Goal: Task Accomplishment & Management: Complete application form

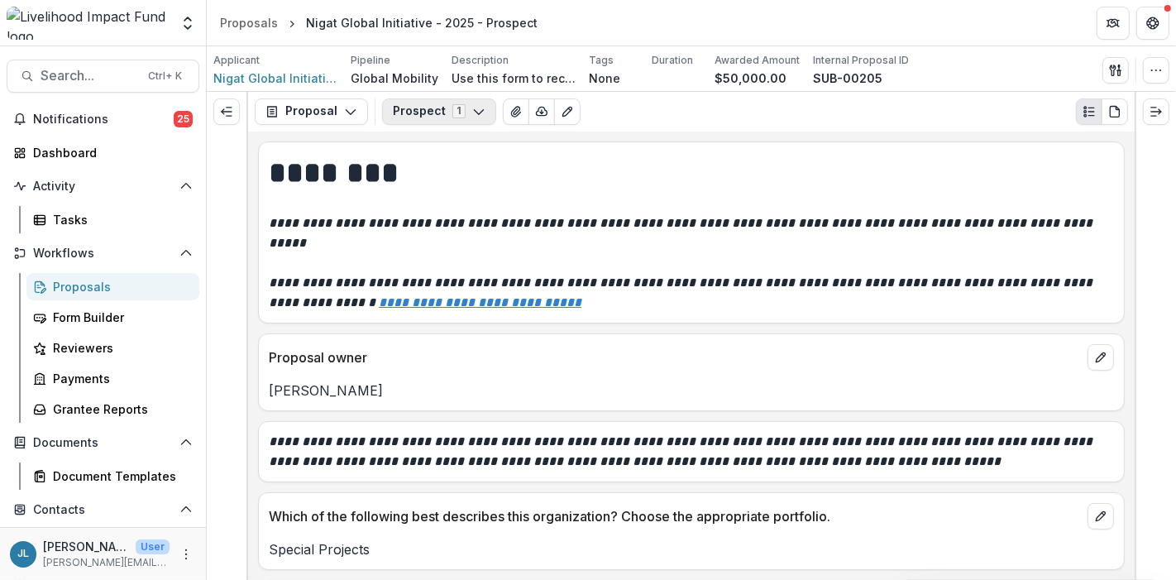
click at [472, 108] on icon "button" at bounding box center [478, 111] width 13 height 13
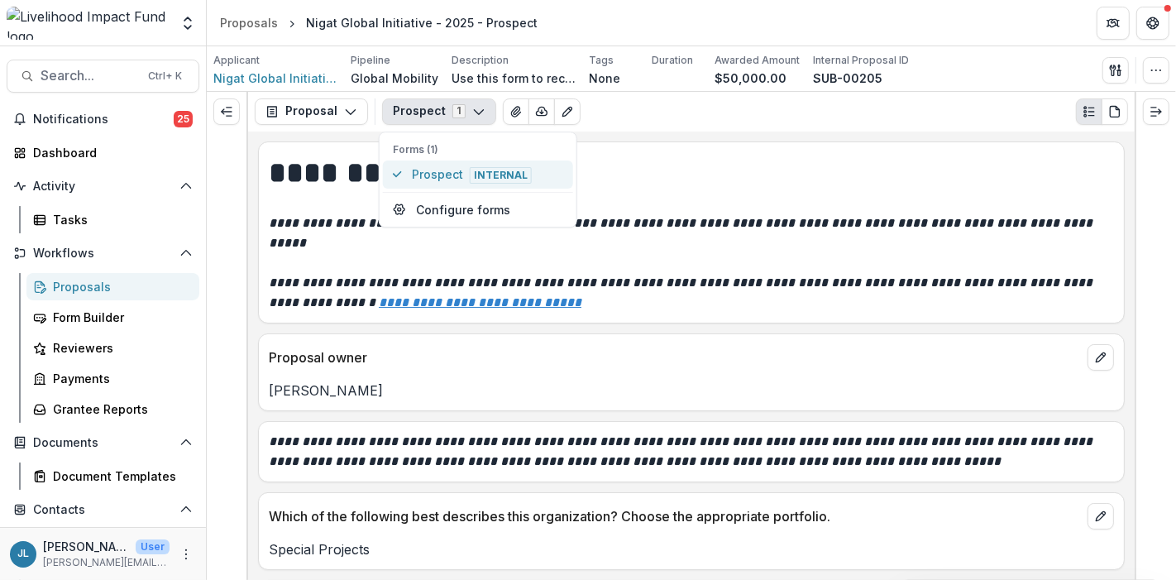
click at [431, 166] on span "Prospect Internal" at bounding box center [487, 174] width 151 height 18
click at [347, 105] on icon "button" at bounding box center [350, 111] width 13 height 13
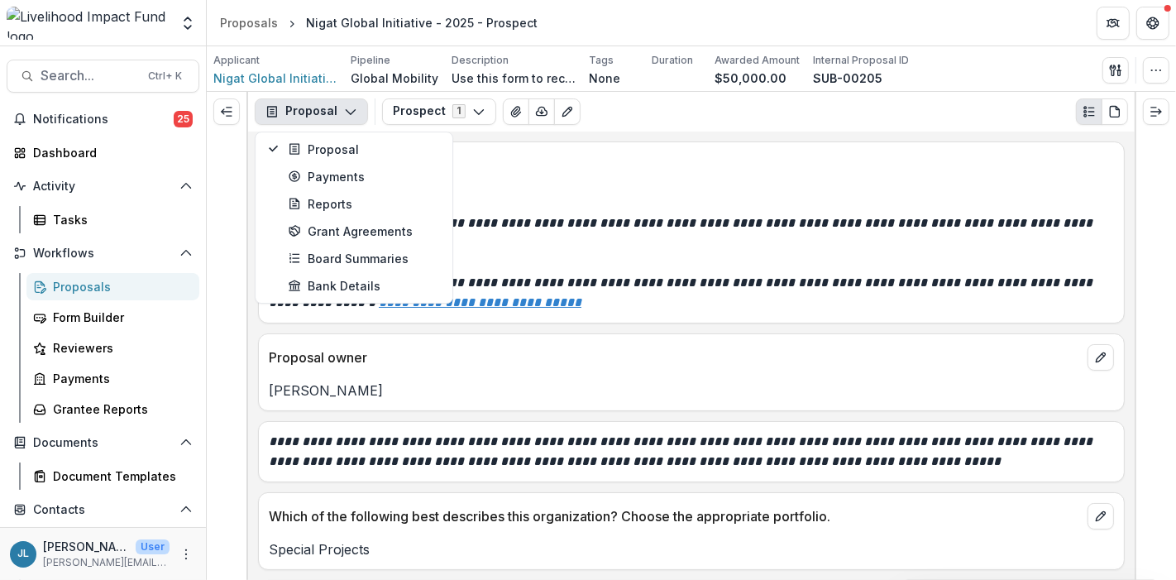
click at [524, 166] on h1 "********" at bounding box center [689, 172] width 841 height 41
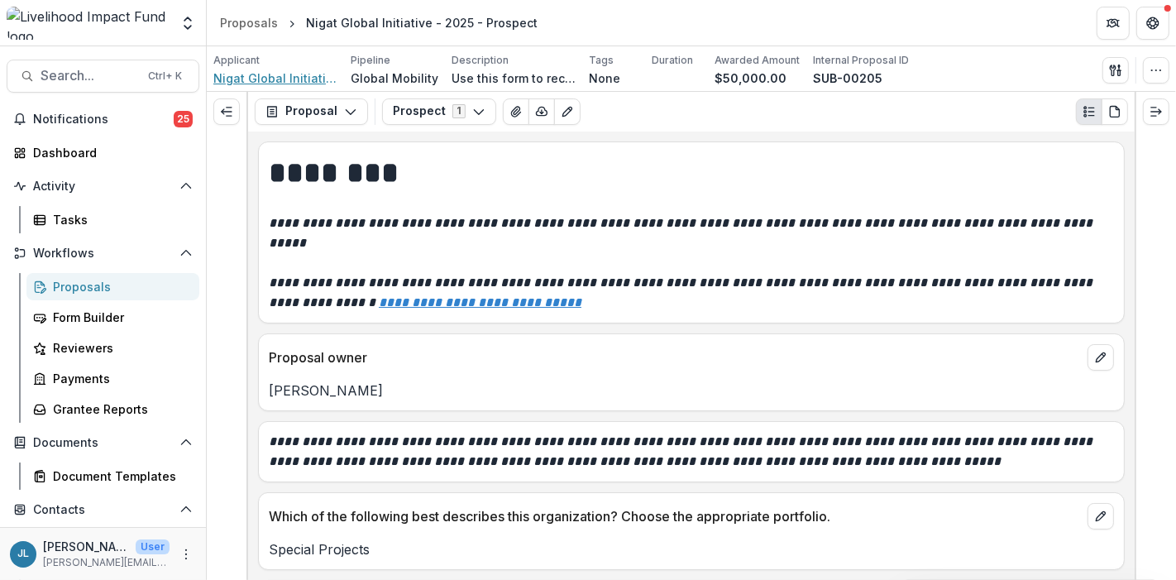
click at [281, 76] on span "Nigat Global Initiative" at bounding box center [275, 77] width 124 height 17
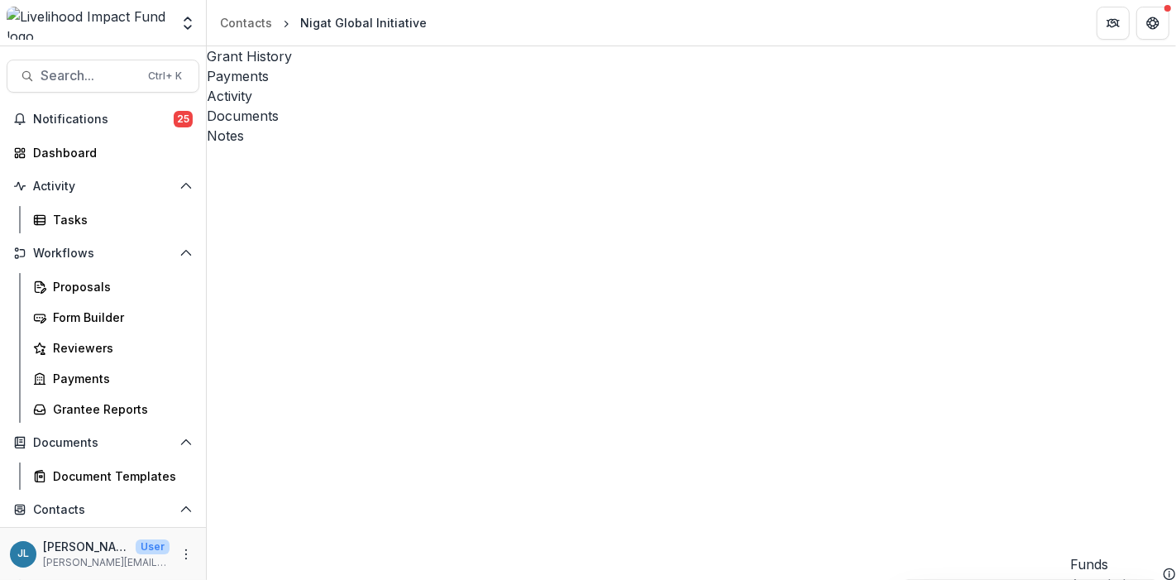
type input "*******"
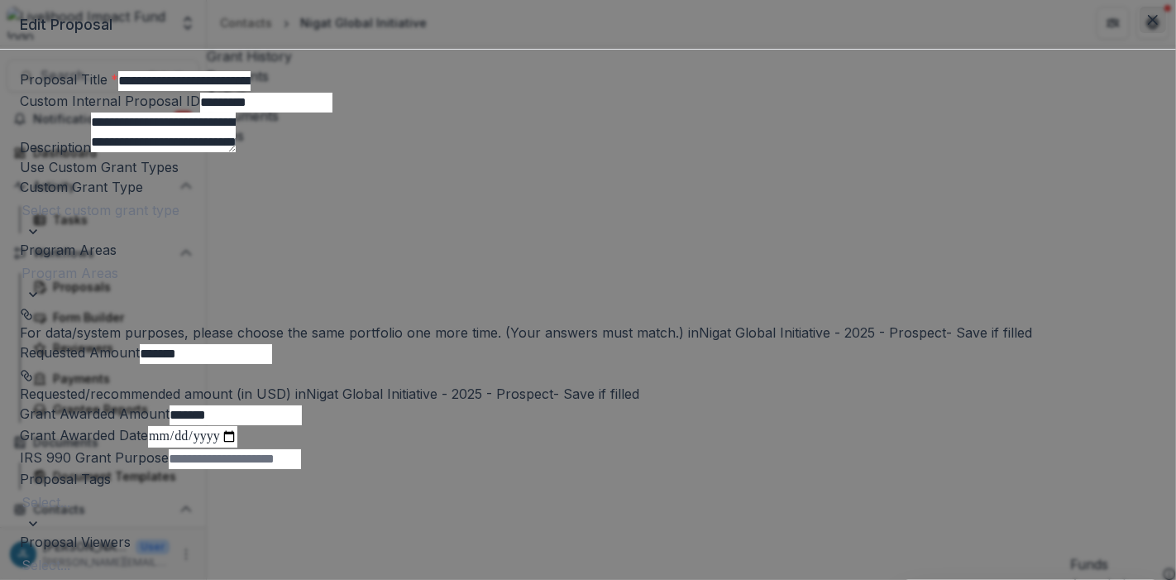
click at [1148, 25] on icon "Close" at bounding box center [1153, 20] width 10 height 10
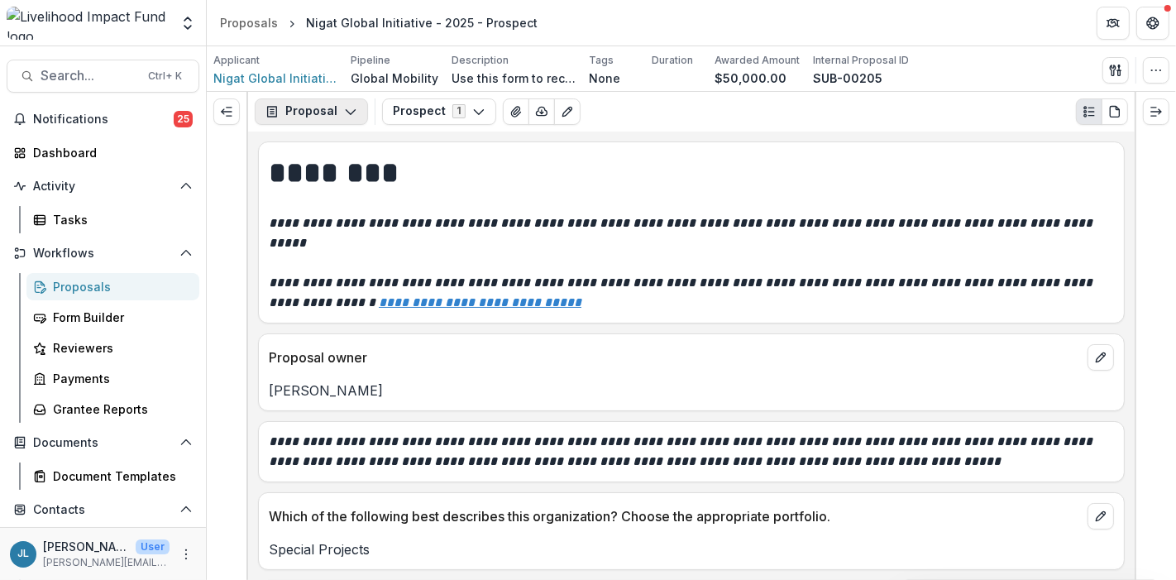
click at [347, 108] on icon "button" at bounding box center [350, 111] width 13 height 13
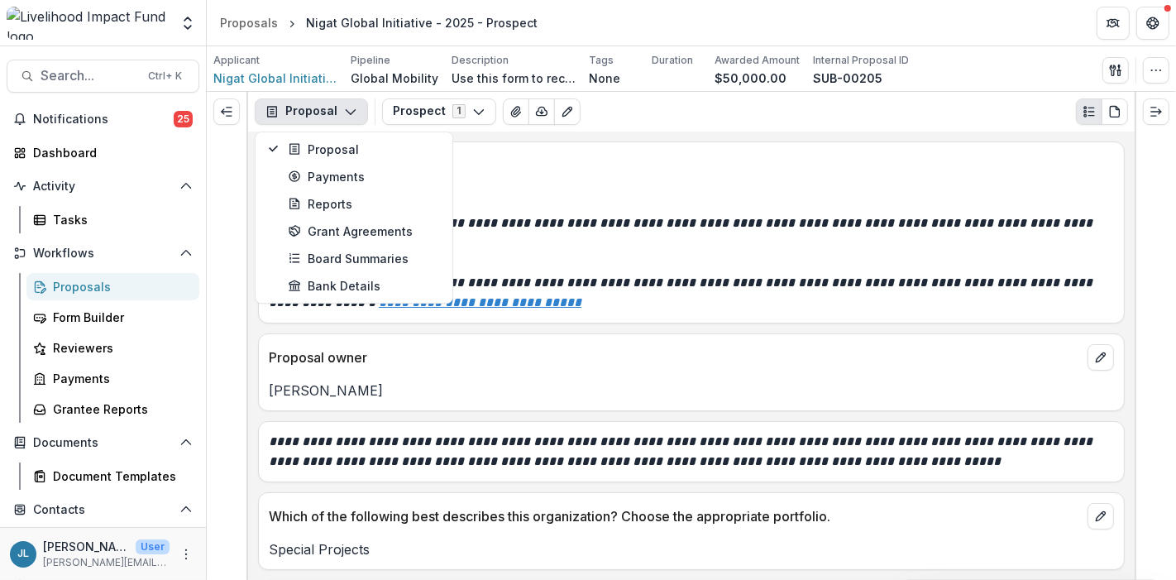
click at [746, 106] on div "Prospect 1 Forms (1) Prospect Internal Configure forms Word Download Word Downl…" at bounding box center [755, 111] width 746 height 26
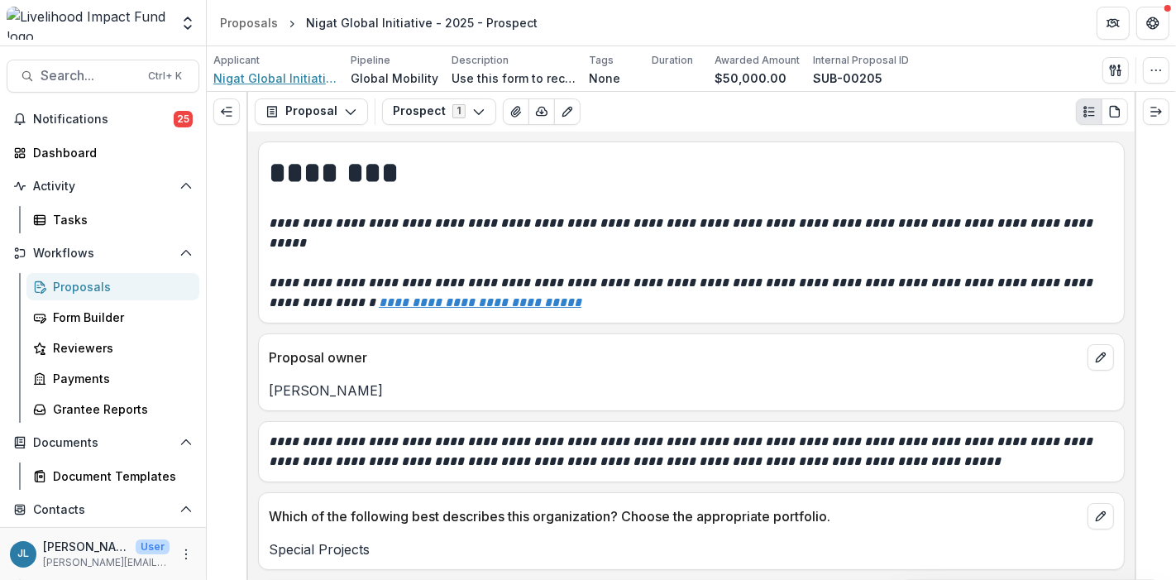
click at [290, 76] on span "Nigat Global Initiative" at bounding box center [275, 77] width 124 height 17
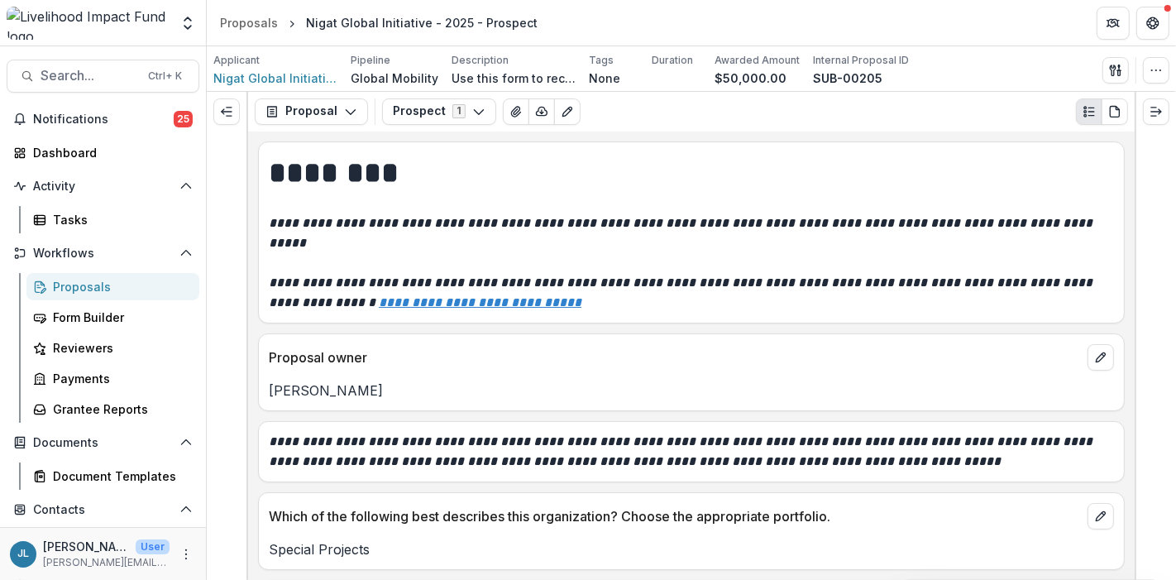
drag, startPoint x: 1128, startPoint y: 149, endPoint x: 1133, endPoint y: 175, distance: 26.1
click at [1133, 175] on div "**********" at bounding box center [691, 356] width 887 height 448
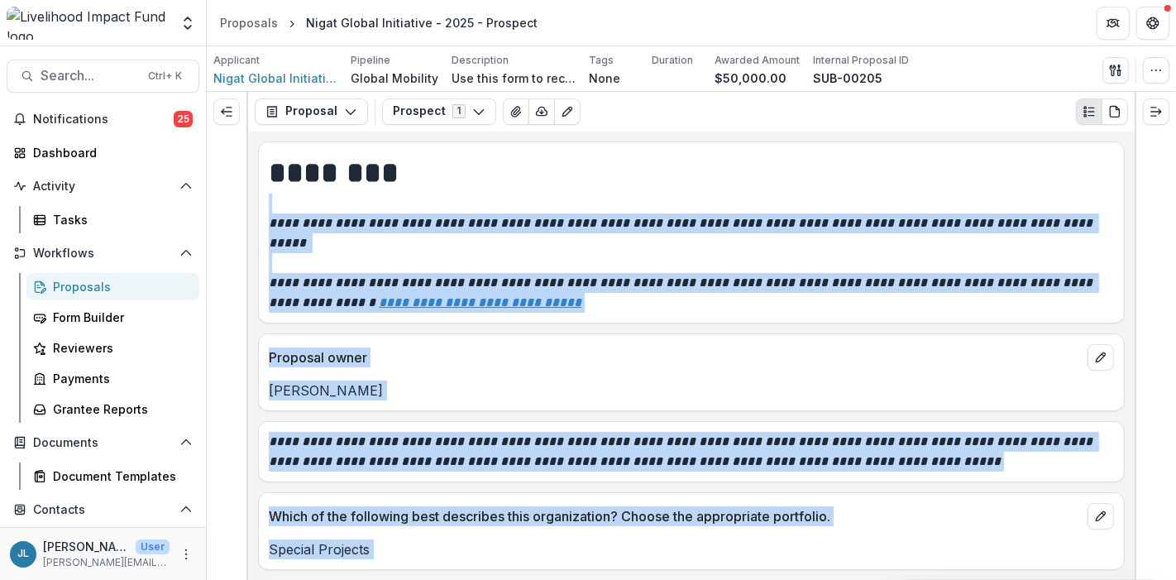
drag, startPoint x: 1139, startPoint y: 158, endPoint x: 1129, endPoint y: 199, distance: 42.5
click at [1129, 199] on div "**********" at bounding box center [692, 336] width 970 height 488
click at [1172, 180] on div at bounding box center [1155, 336] width 41 height 488
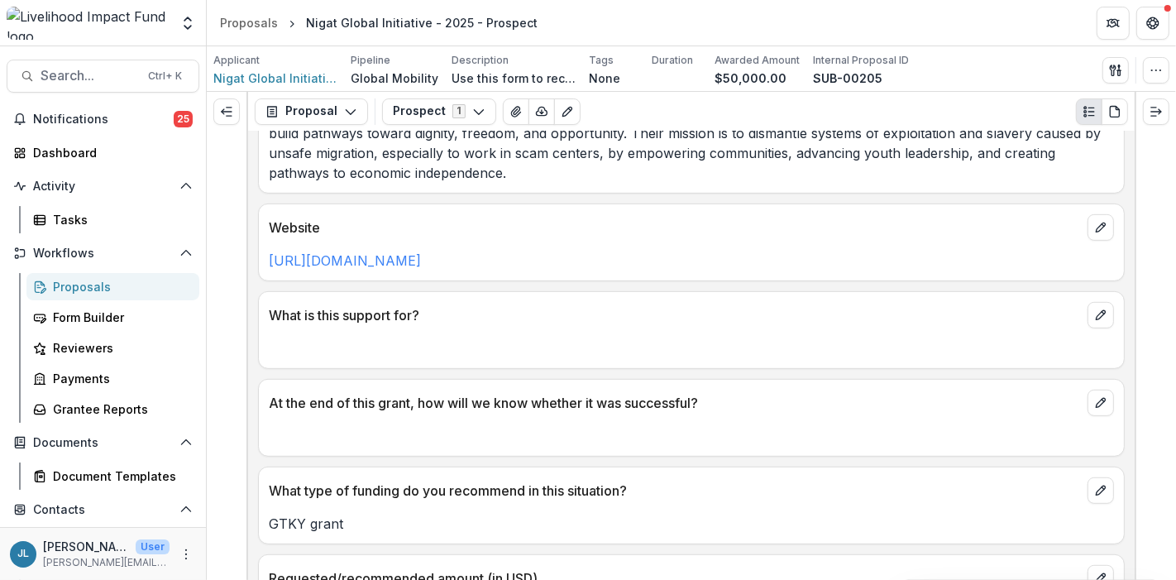
scroll to position [718, 0]
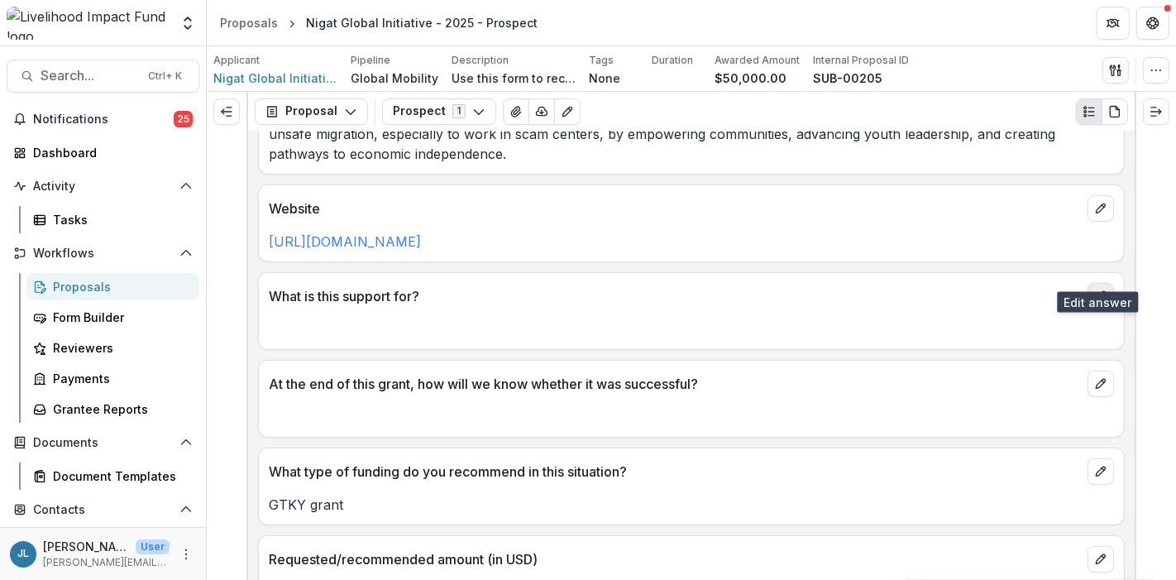
click at [1101, 290] on icon "edit" at bounding box center [1100, 296] width 13 height 13
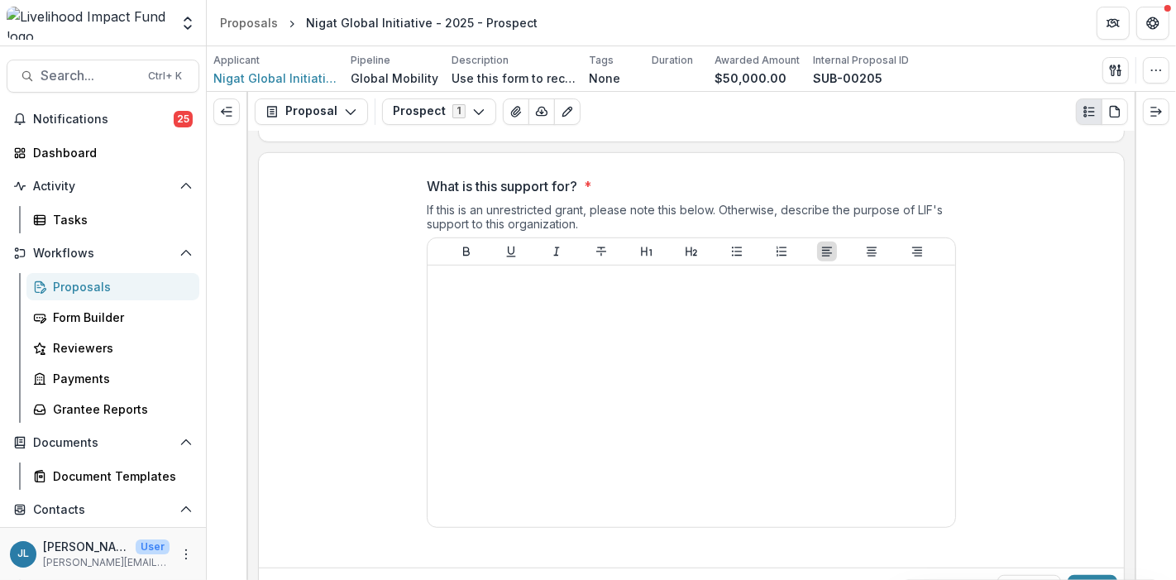
scroll to position [864, 0]
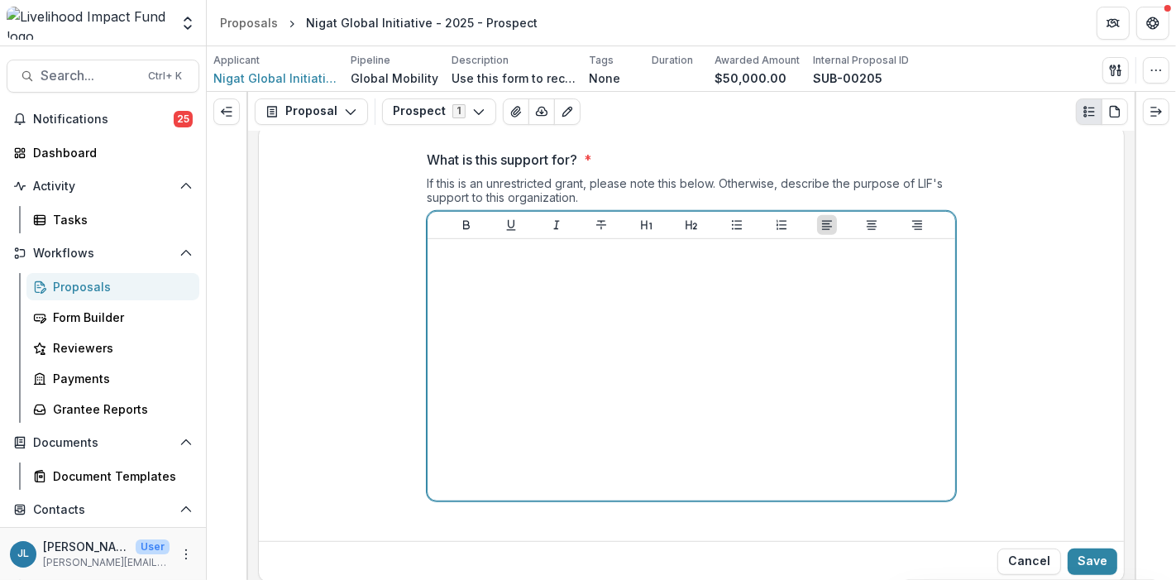
click at [750, 260] on div at bounding box center [691, 370] width 515 height 248
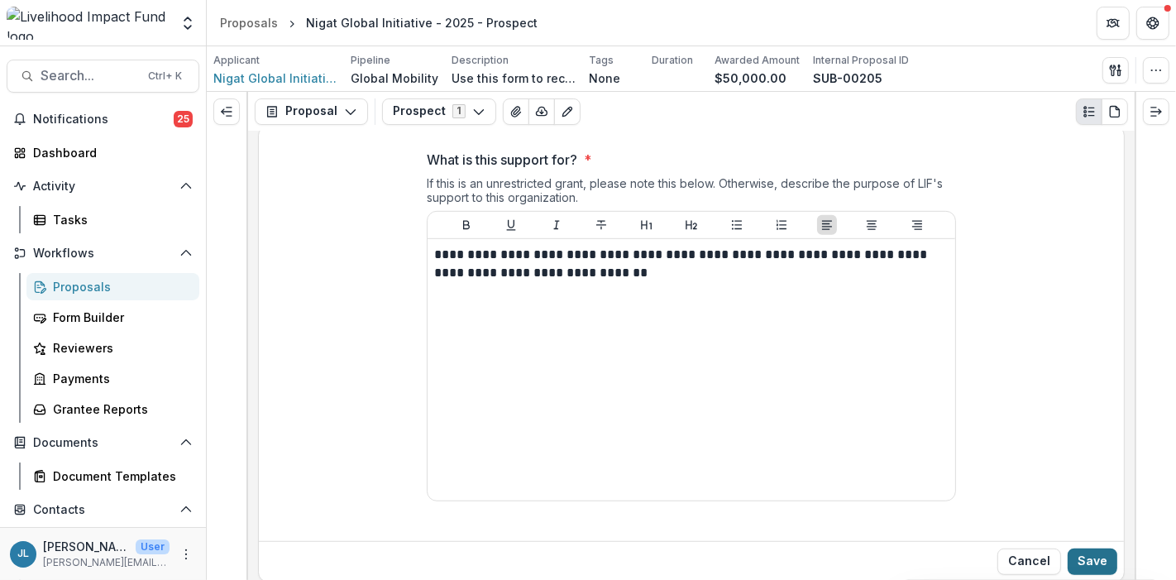
click at [1085, 548] on button "Save" at bounding box center [1093, 561] width 50 height 26
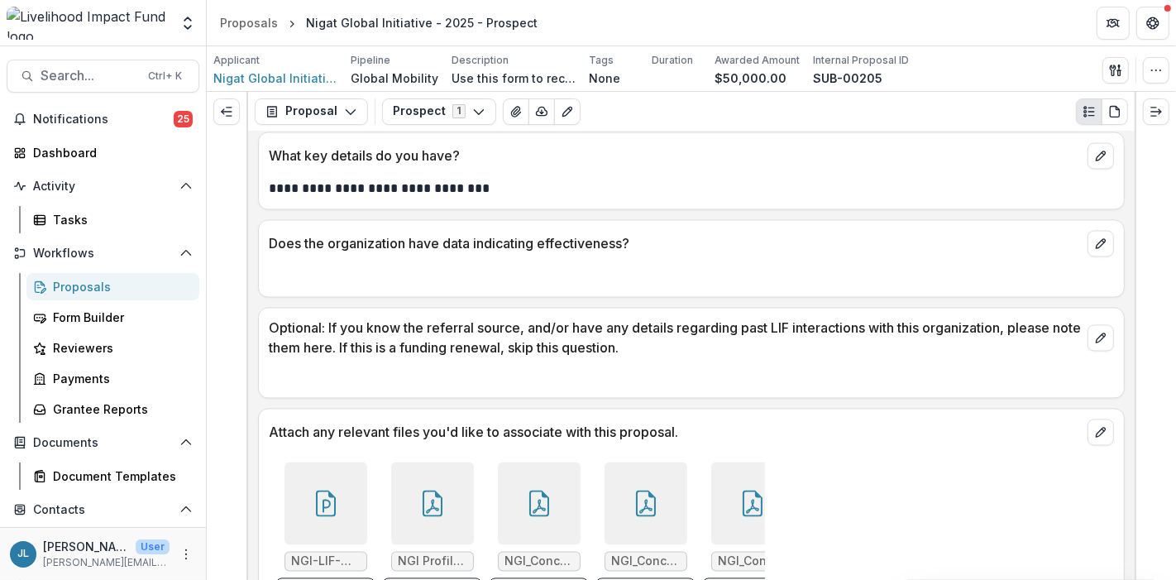
scroll to position [2730, 0]
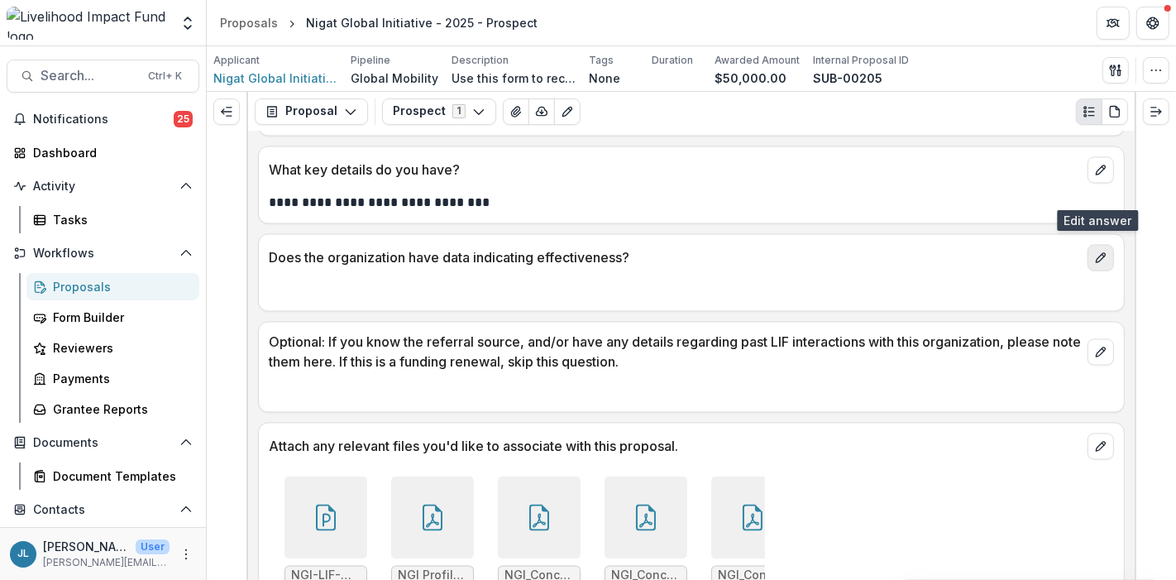
click at [1101, 251] on icon "edit" at bounding box center [1100, 257] width 13 height 13
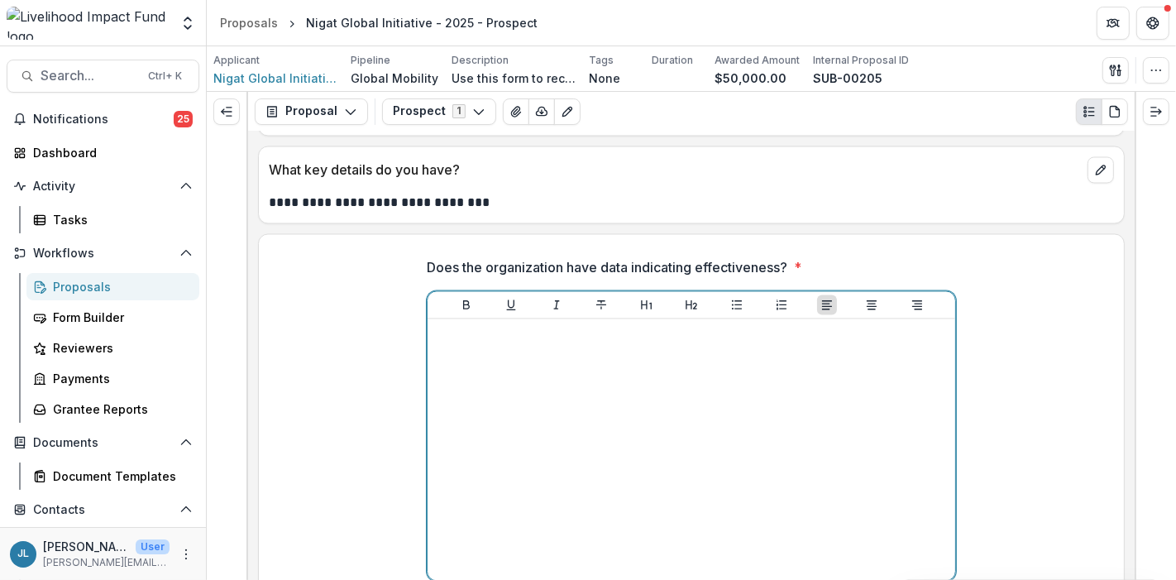
click at [698, 326] on p at bounding box center [691, 335] width 515 height 18
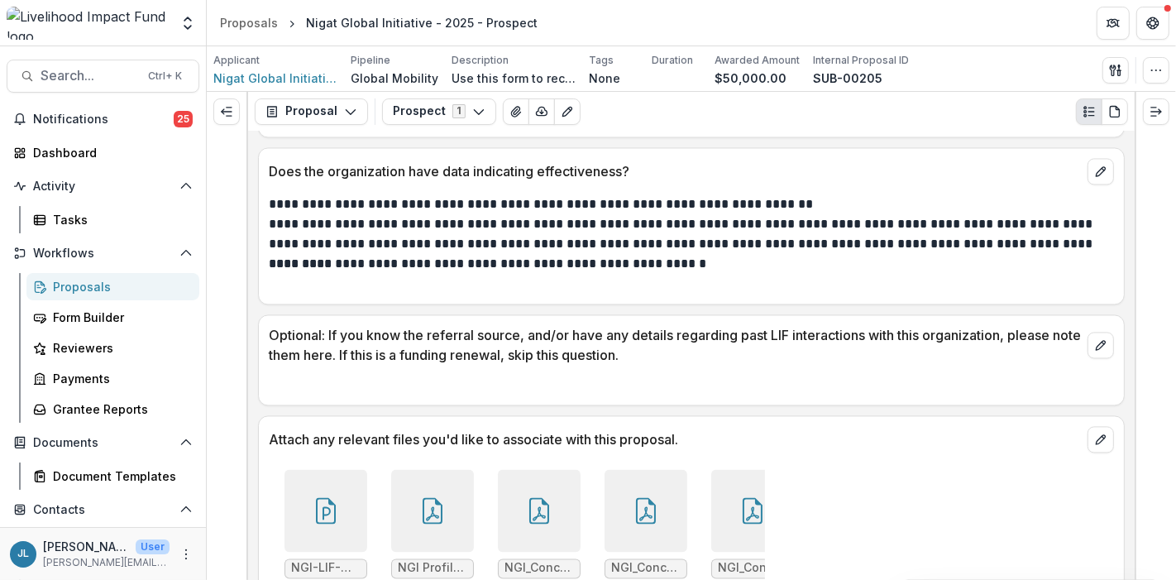
scroll to position [2811, 0]
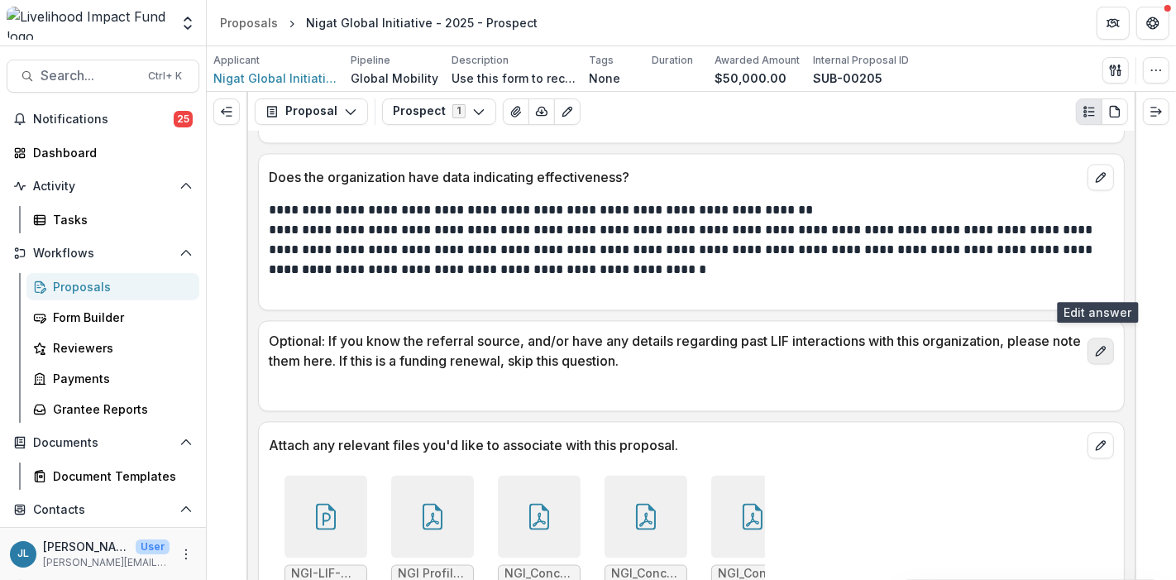
click at [1088, 338] on button "edit" at bounding box center [1101, 351] width 26 height 26
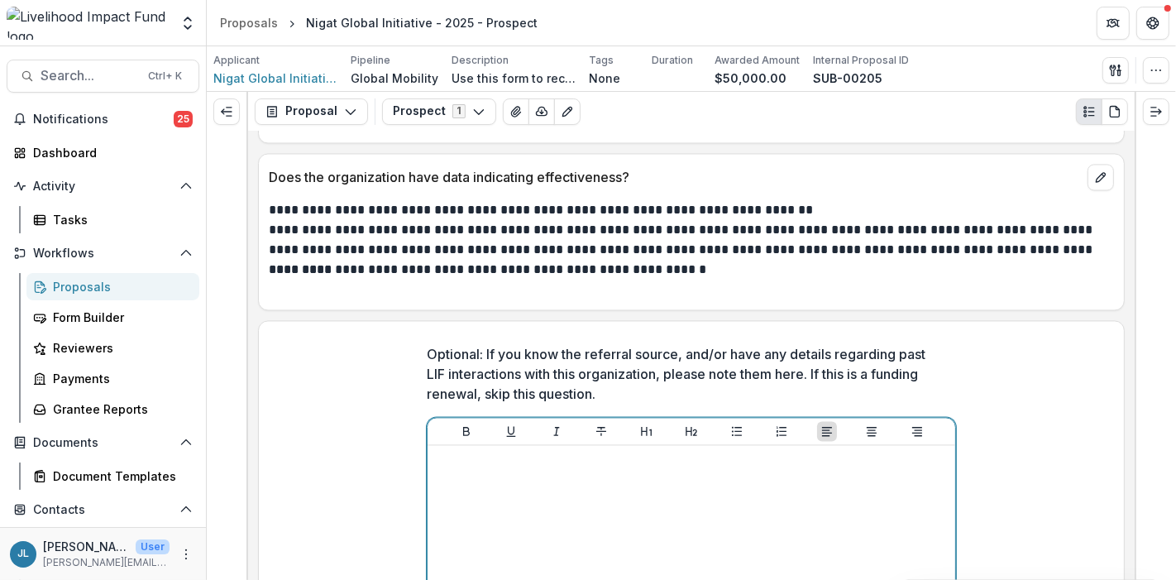
click at [624, 452] on div at bounding box center [691, 576] width 515 height 248
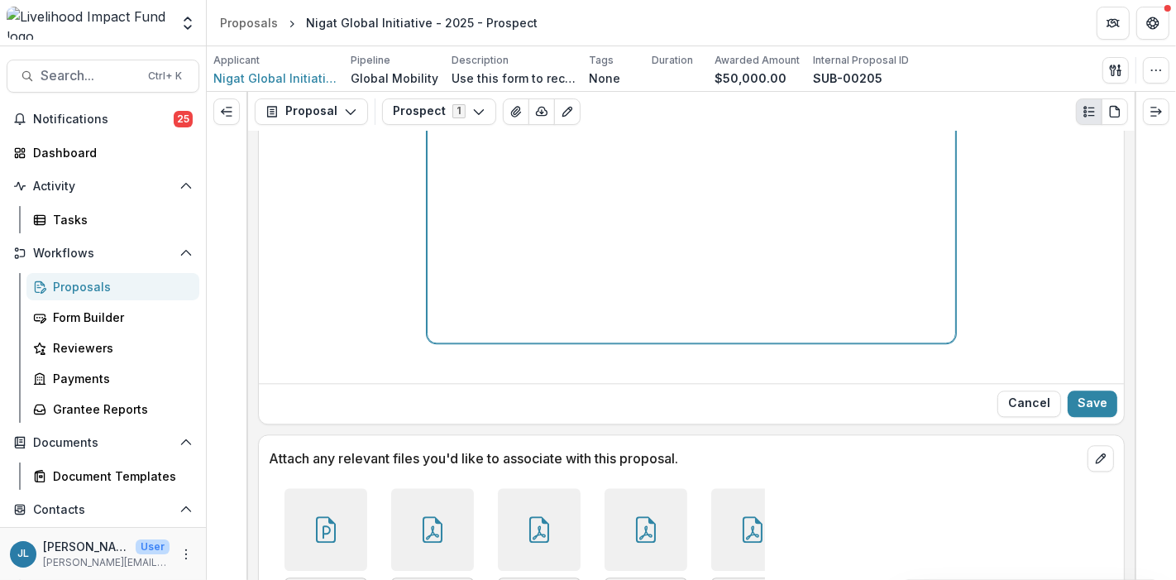
scroll to position [3164, 0]
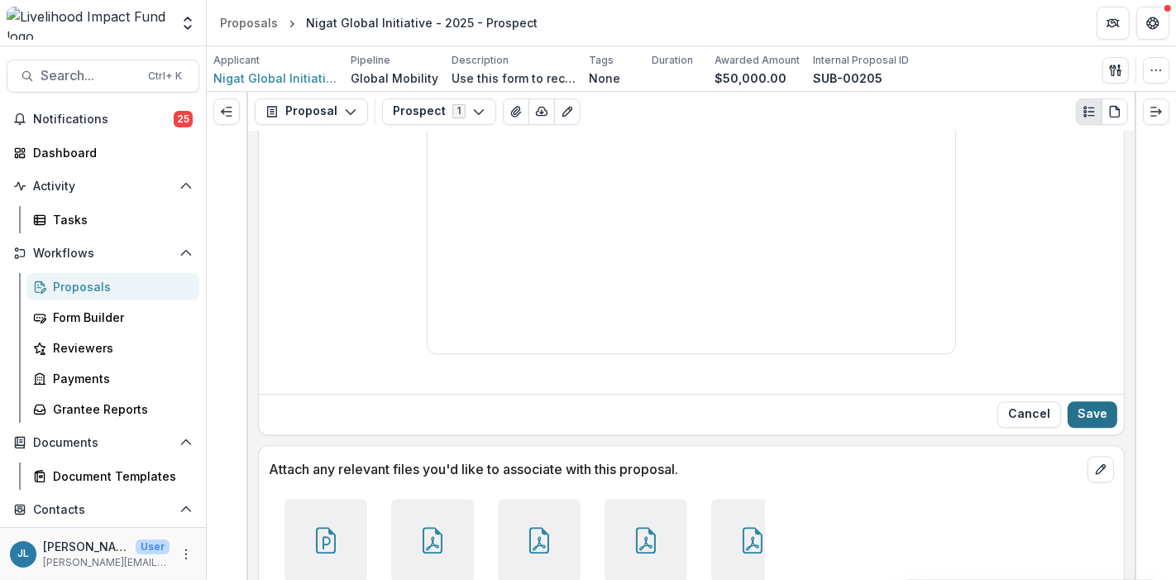
click at [1096, 401] on button "Save" at bounding box center [1093, 414] width 50 height 26
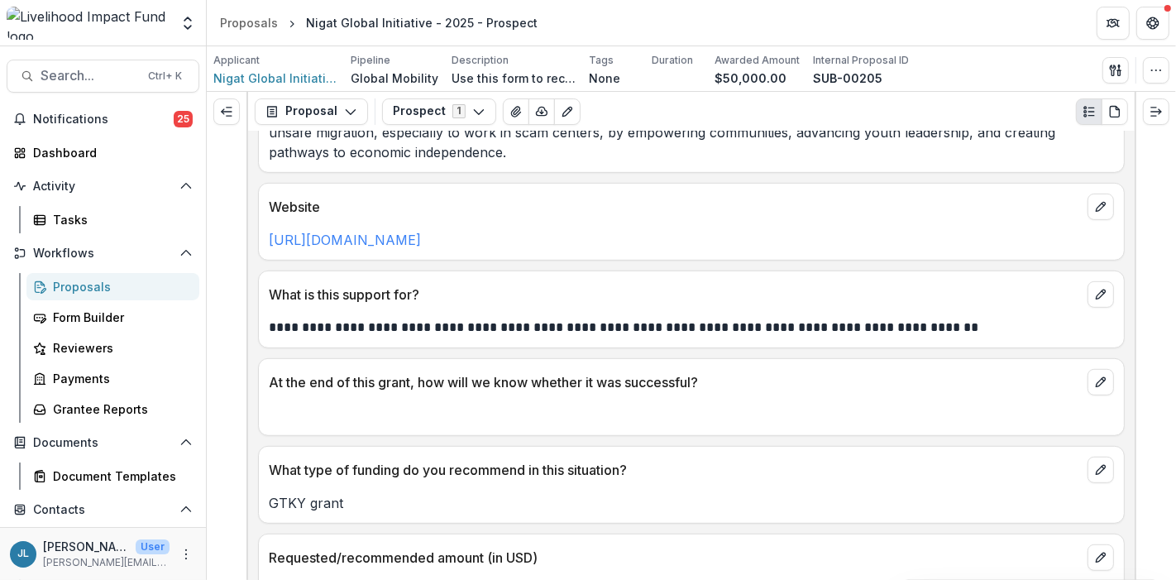
scroll to position [710, 0]
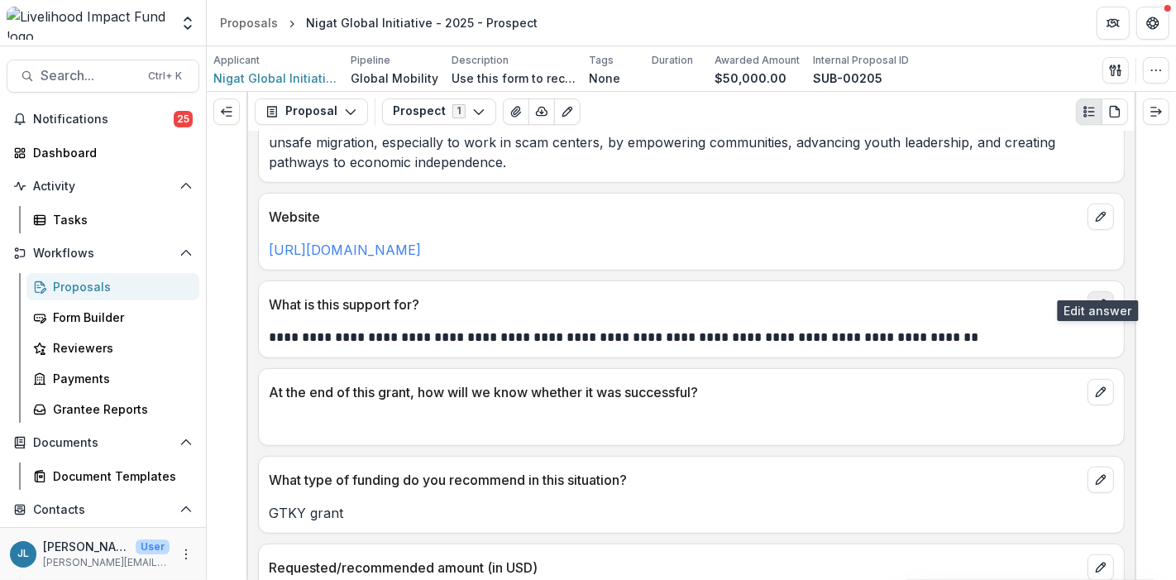
click at [1094, 298] on icon "edit" at bounding box center [1100, 304] width 13 height 13
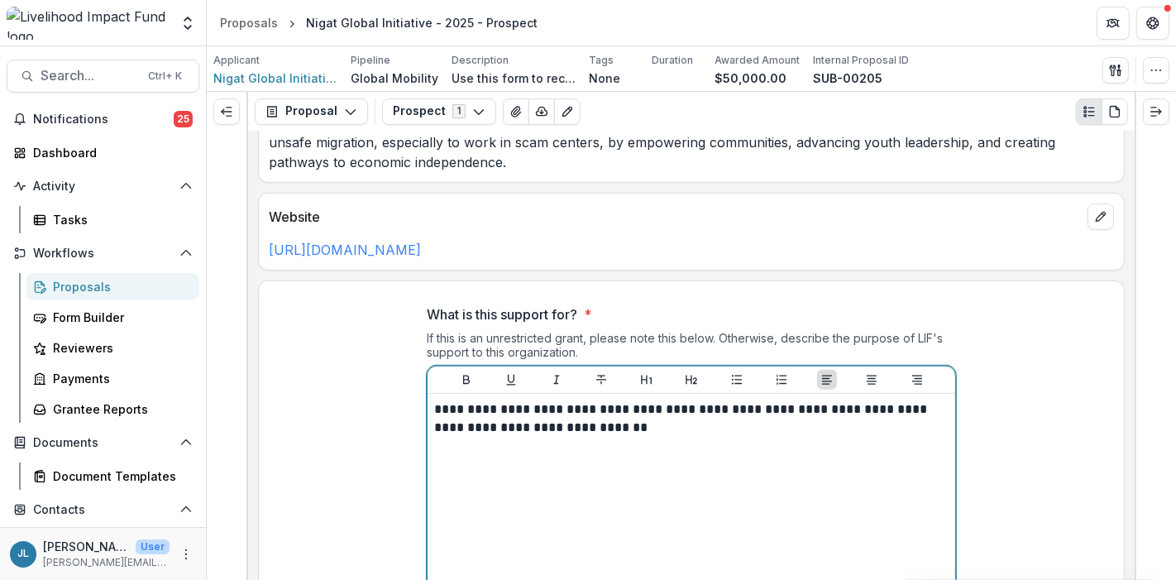
click at [751, 402] on p "**********" at bounding box center [691, 418] width 515 height 36
click at [694, 400] on p "**********" at bounding box center [691, 418] width 515 height 36
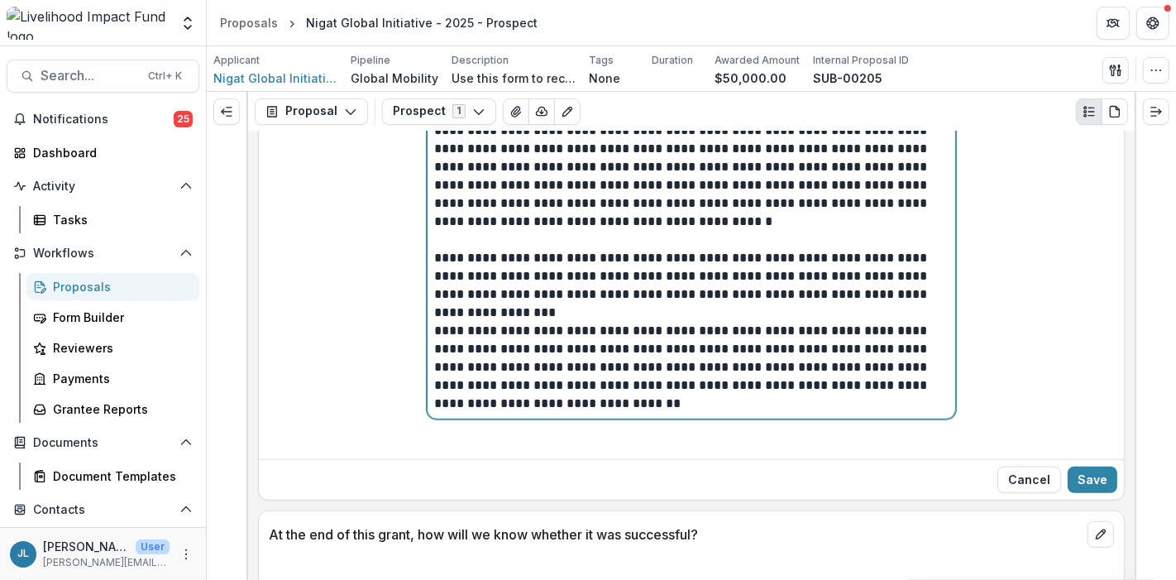
scroll to position [1163, 0]
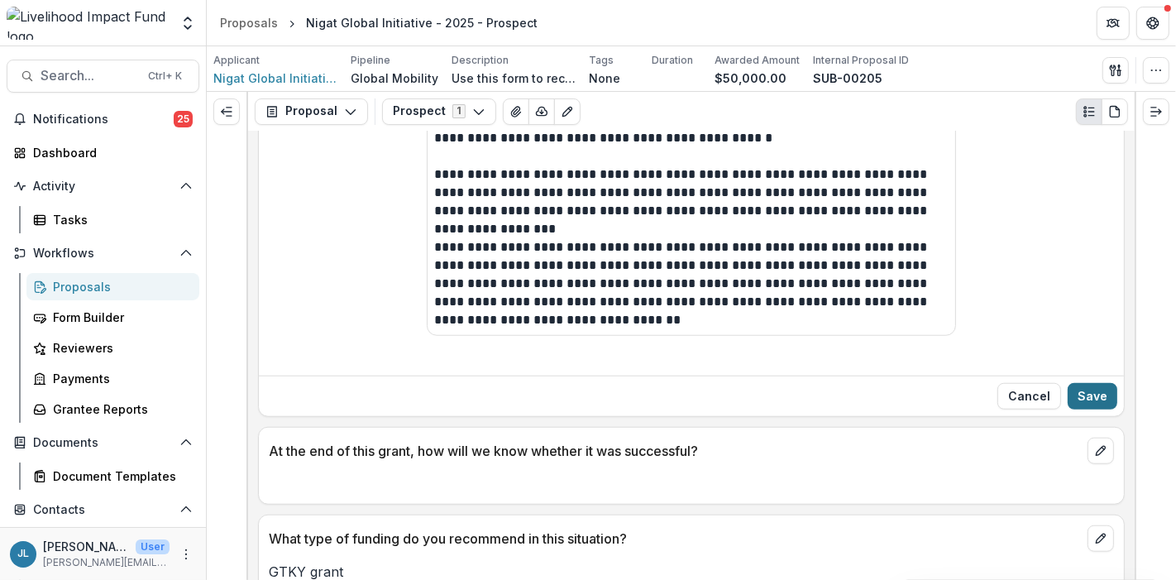
click at [1096, 383] on button "Save" at bounding box center [1093, 396] width 50 height 26
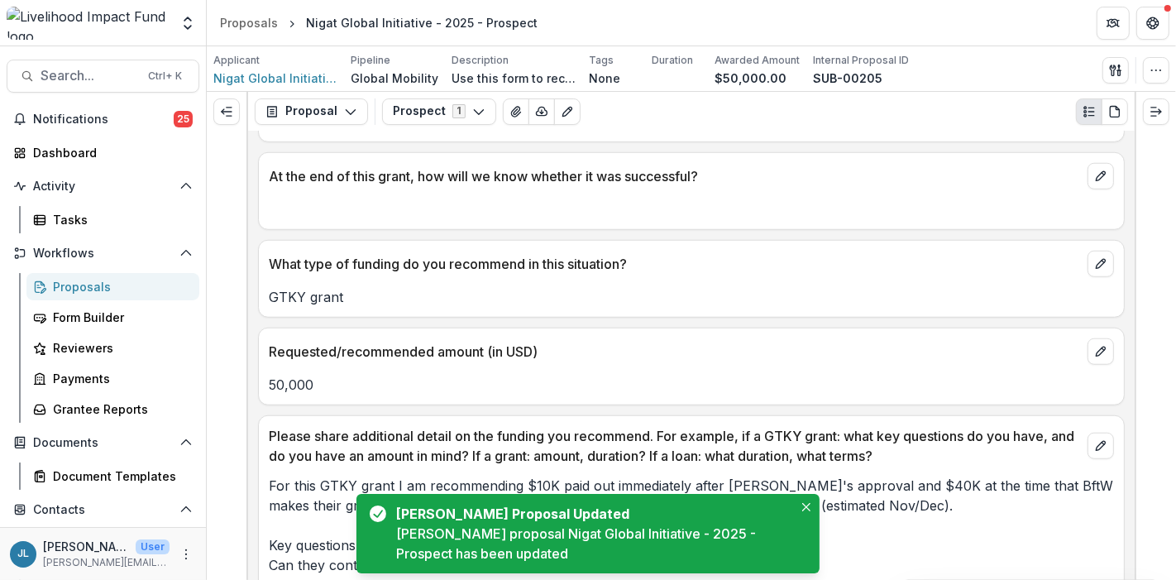
scroll to position [1441, 0]
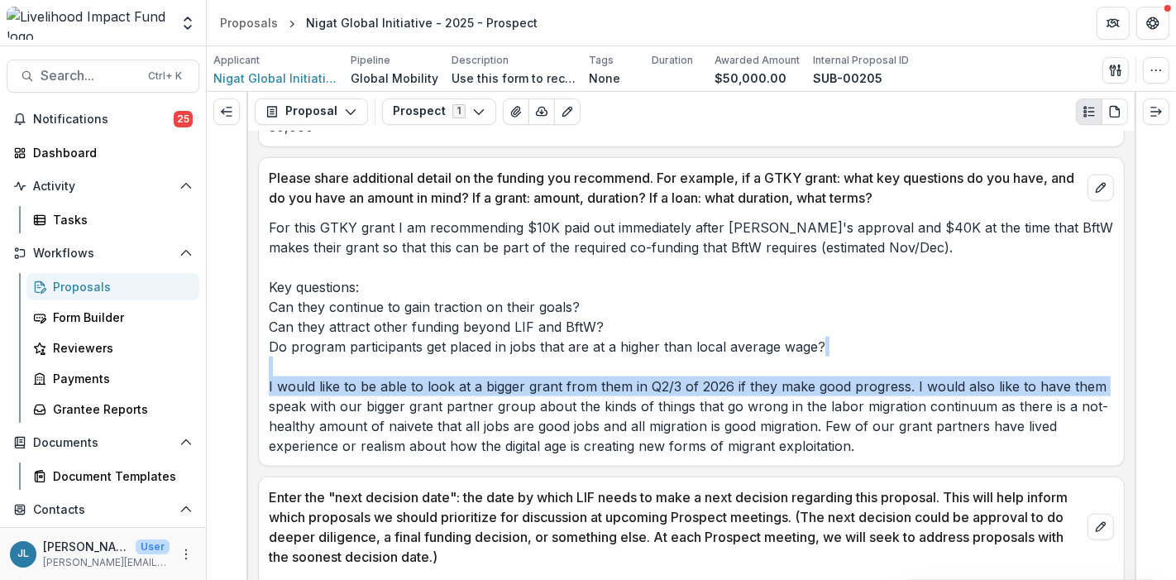
drag, startPoint x: 1129, startPoint y: 317, endPoint x: 1125, endPoint y: 361, distance: 44.0
click at [1125, 361] on div "**********" at bounding box center [691, 356] width 887 height 448
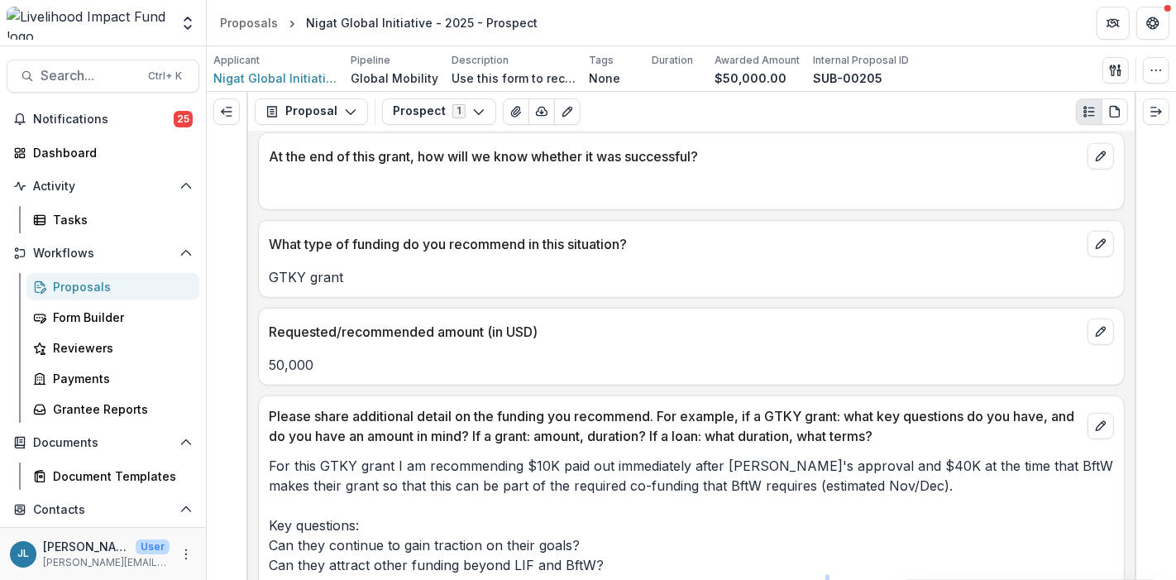
scroll to position [1160, 0]
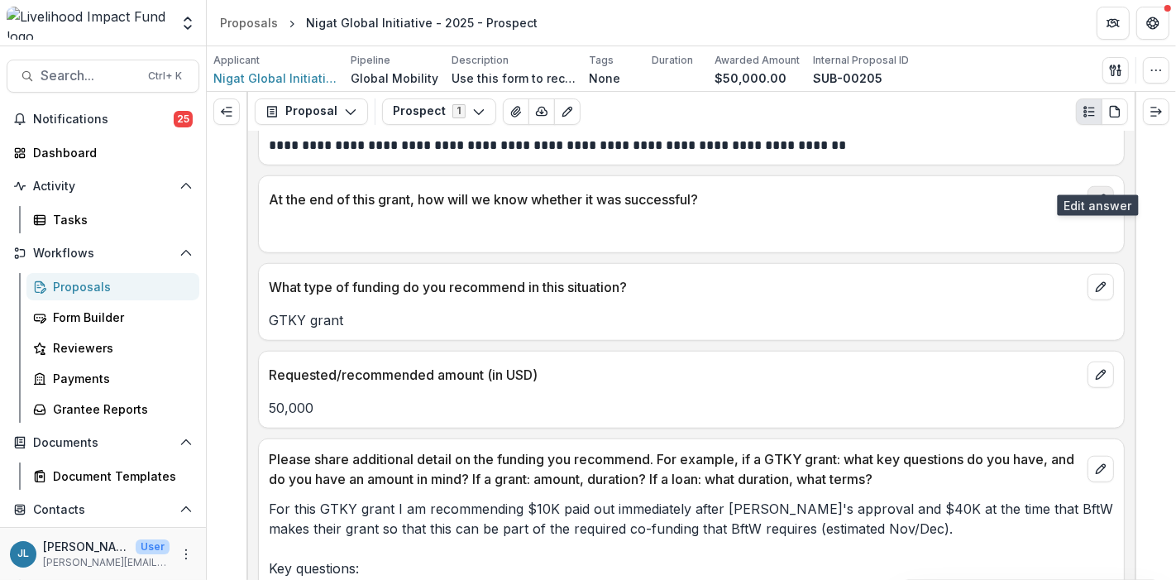
click at [1104, 186] on button "edit" at bounding box center [1101, 199] width 26 height 26
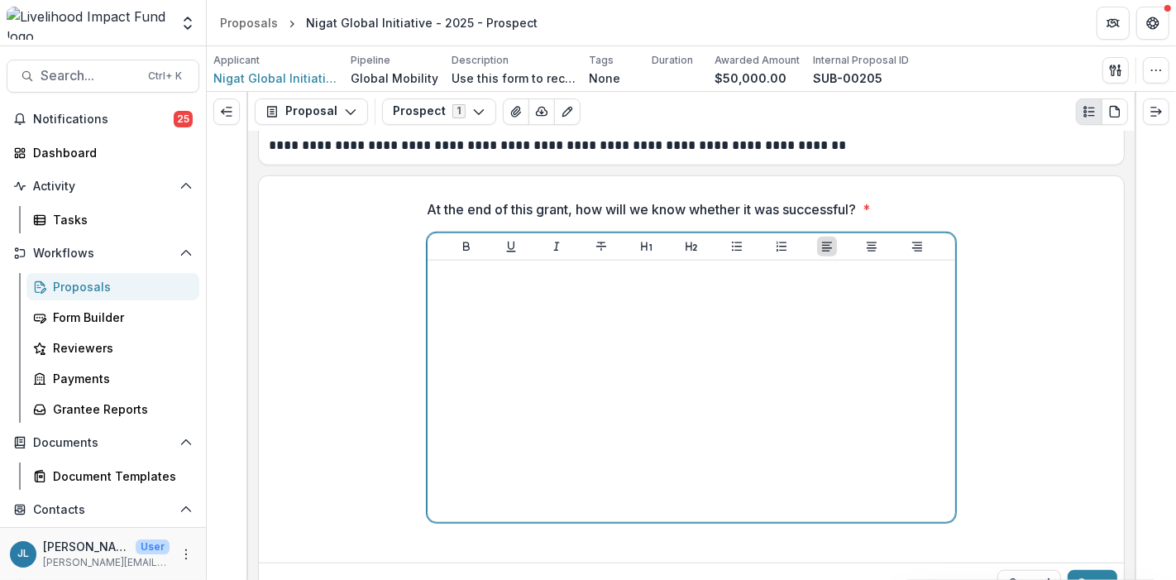
click at [817, 267] on div at bounding box center [691, 391] width 515 height 248
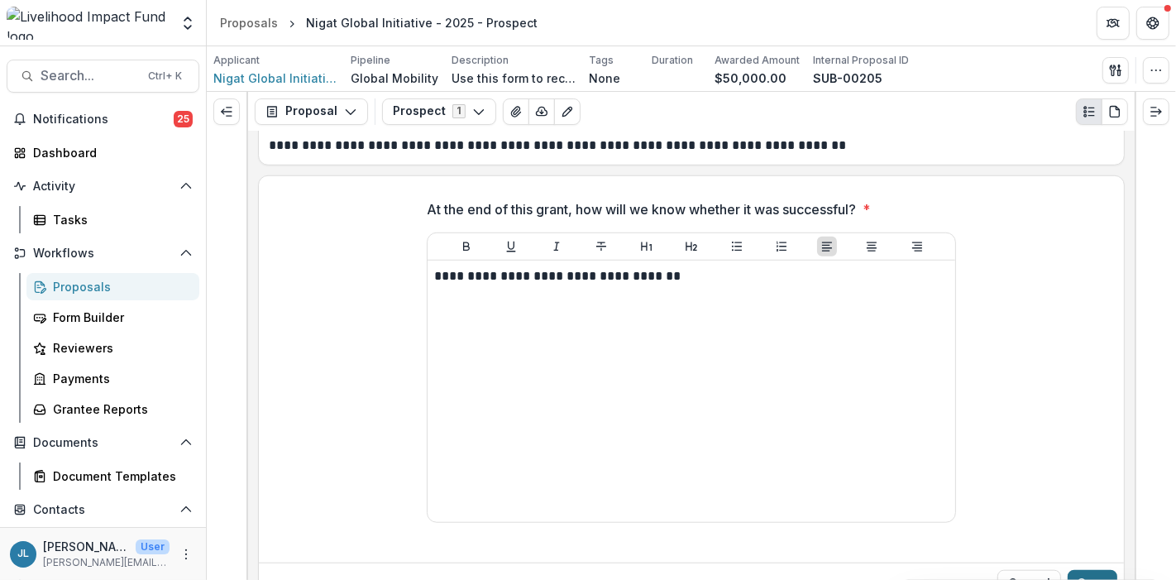
click at [1099, 570] on button "Save" at bounding box center [1093, 583] width 50 height 26
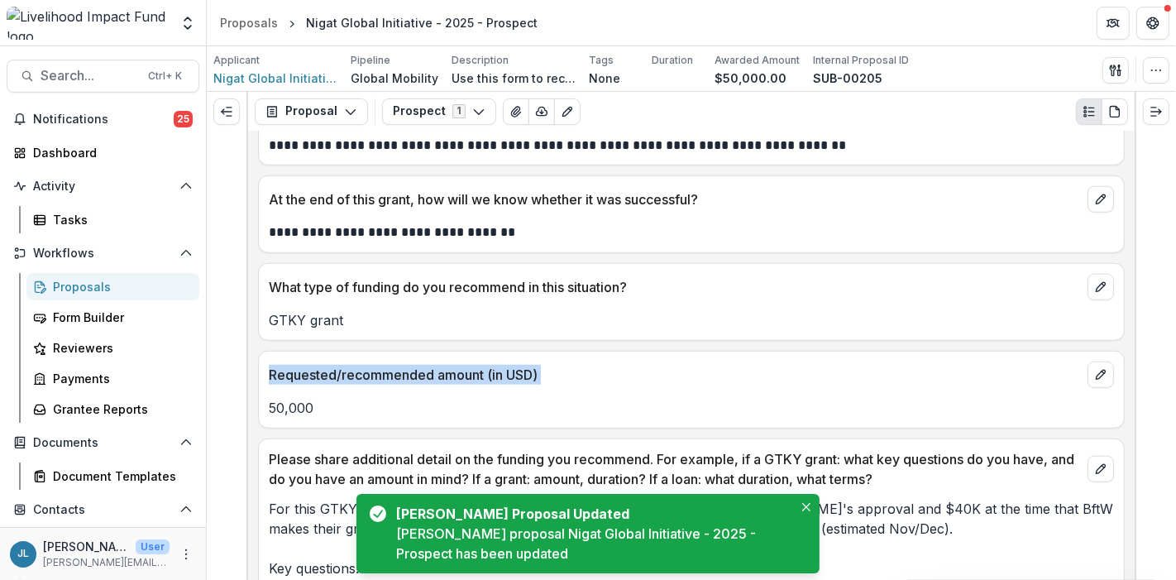
drag, startPoint x: 1129, startPoint y: 292, endPoint x: 1133, endPoint y: 327, distance: 35.0
click at [1133, 327] on div "**********" at bounding box center [691, 356] width 887 height 448
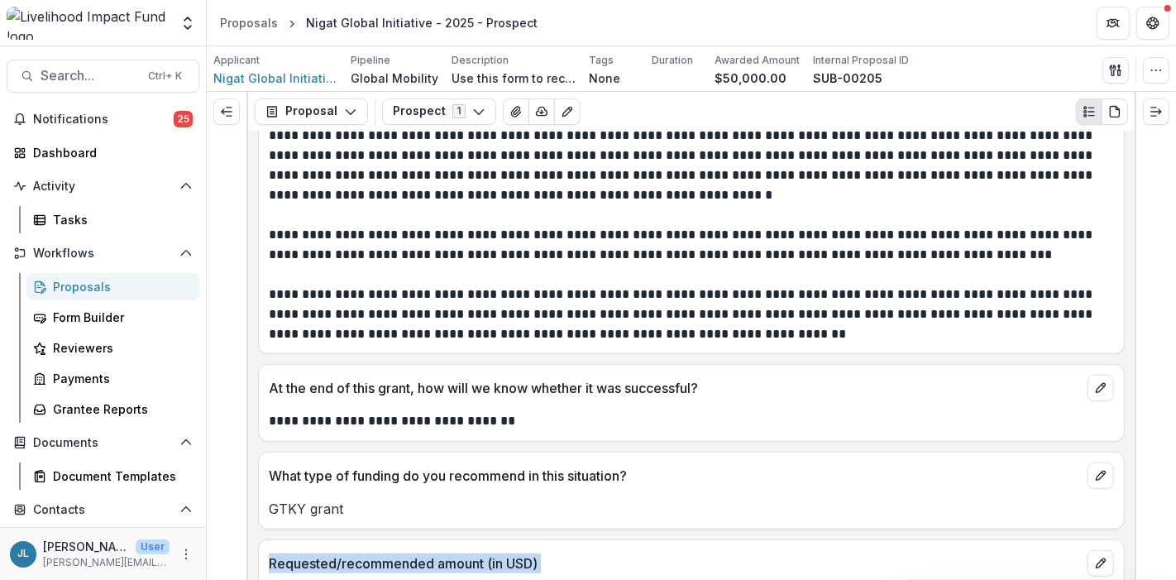
scroll to position [0, 0]
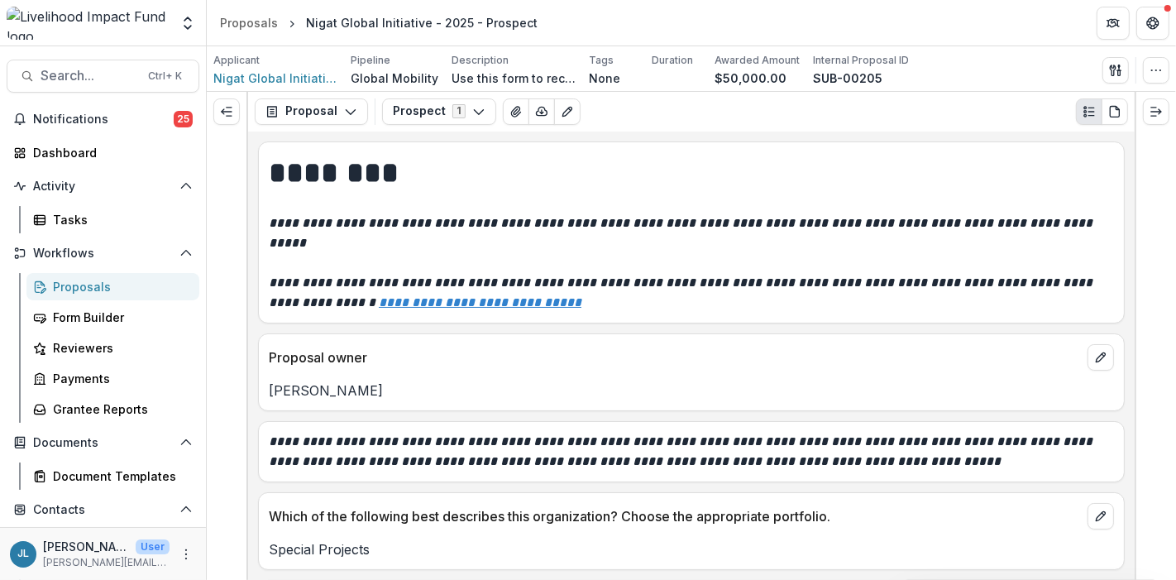
click at [994, 25] on header "Proposals Nigat Global Initiative - 2025 - Prospect" at bounding box center [692, 22] width 970 height 45
click at [260, 79] on span "Nigat Global Initiative" at bounding box center [275, 77] width 124 height 17
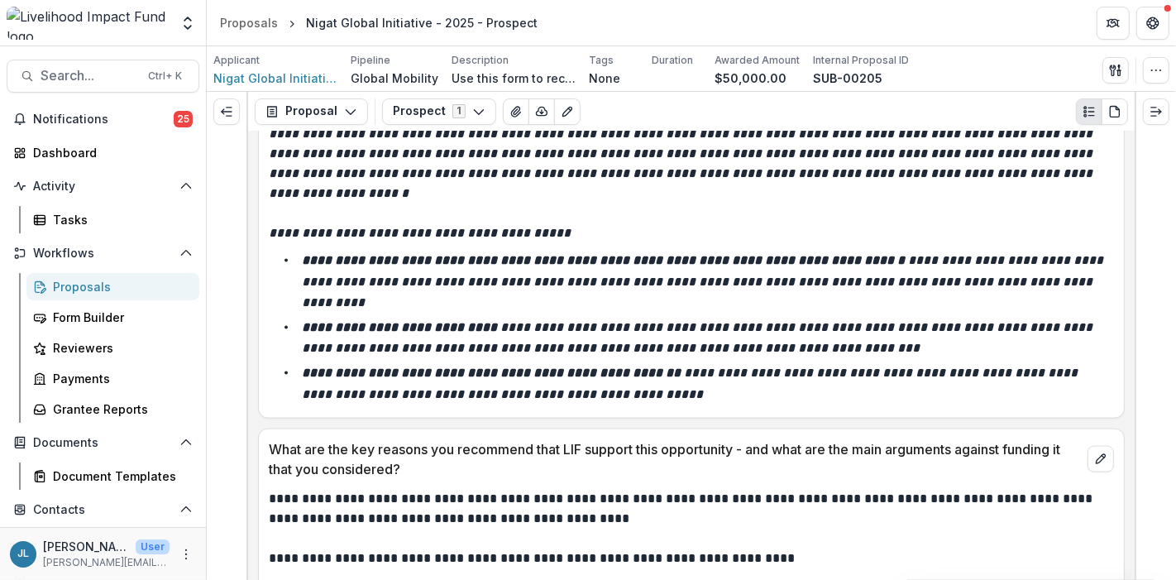
scroll to position [2952, 0]
